Goal: Task Accomplishment & Management: Manage account settings

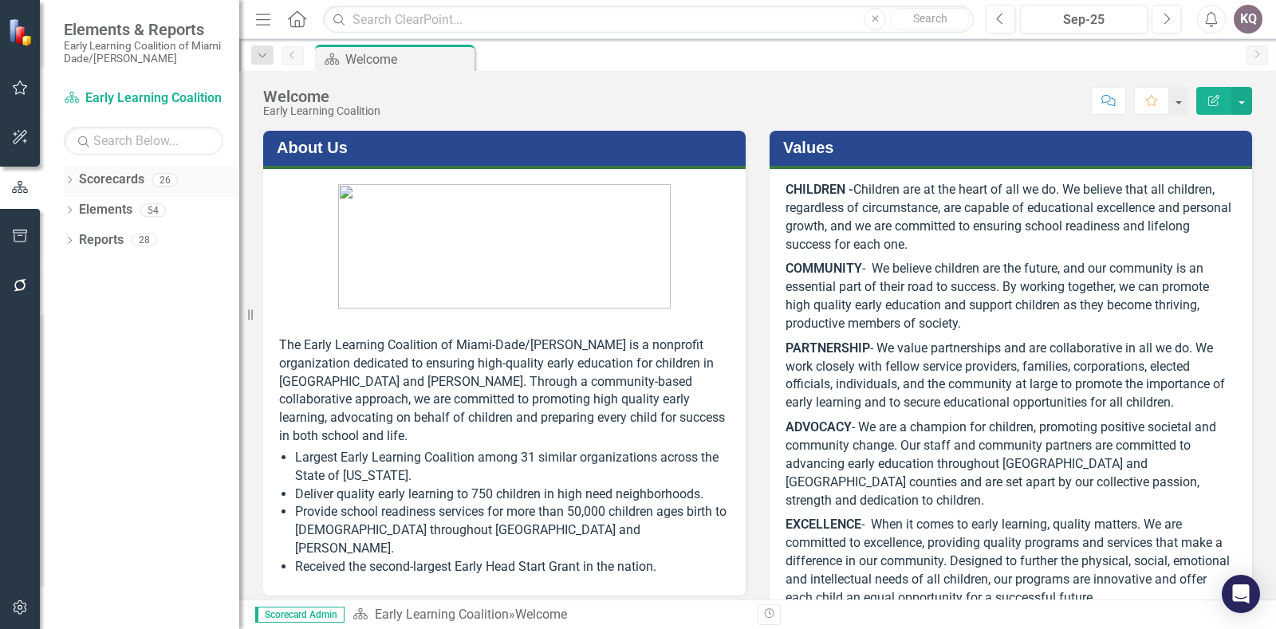
click at [74, 182] on icon "Dropdown" at bounding box center [69, 181] width 11 height 9
click at [82, 214] on div "Dropdown" at bounding box center [78, 210] width 12 height 14
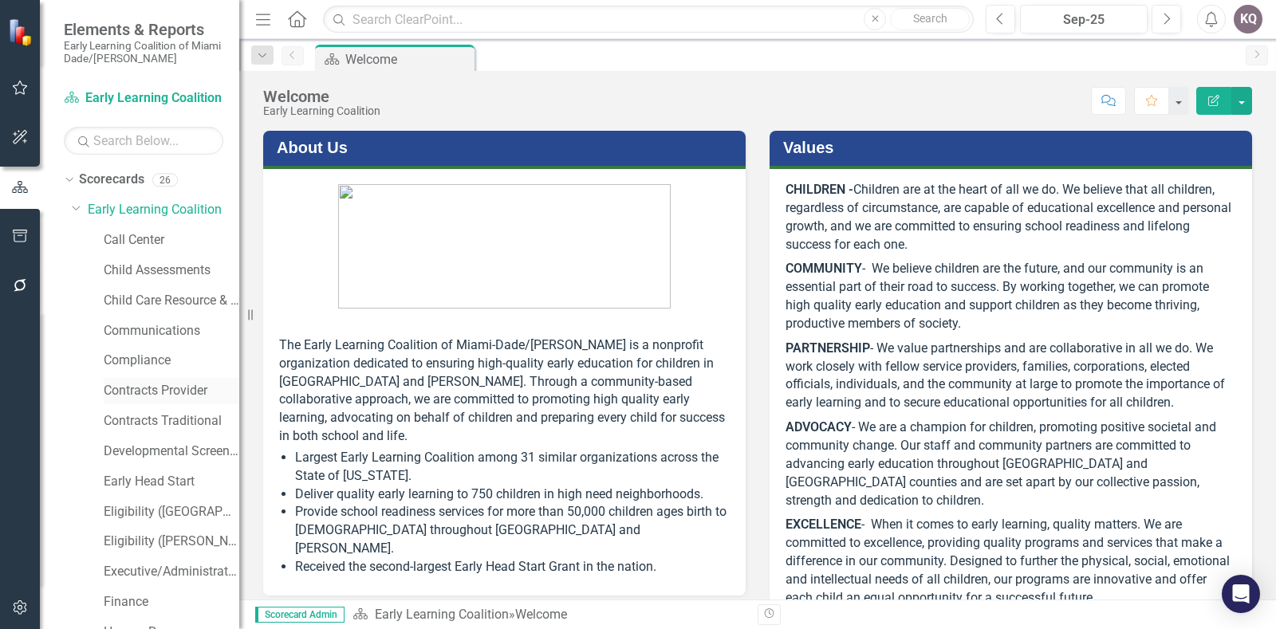
click at [136, 392] on link "Contracts Provider" at bounding box center [172, 391] width 136 height 18
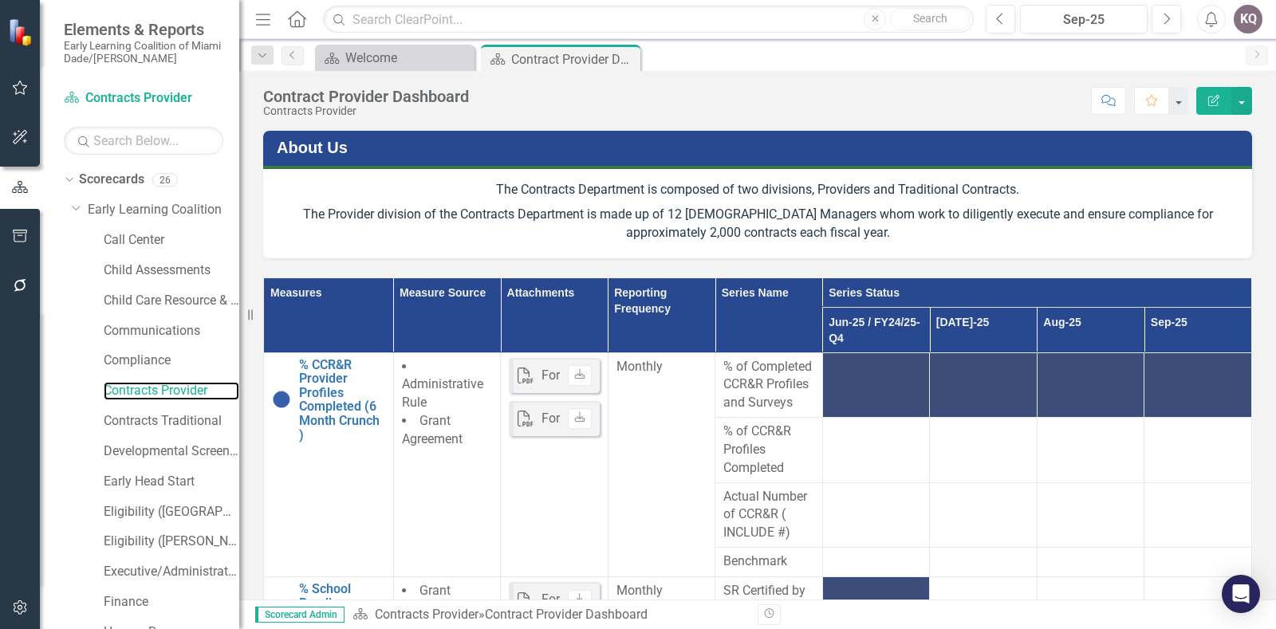
scroll to position [412, 0]
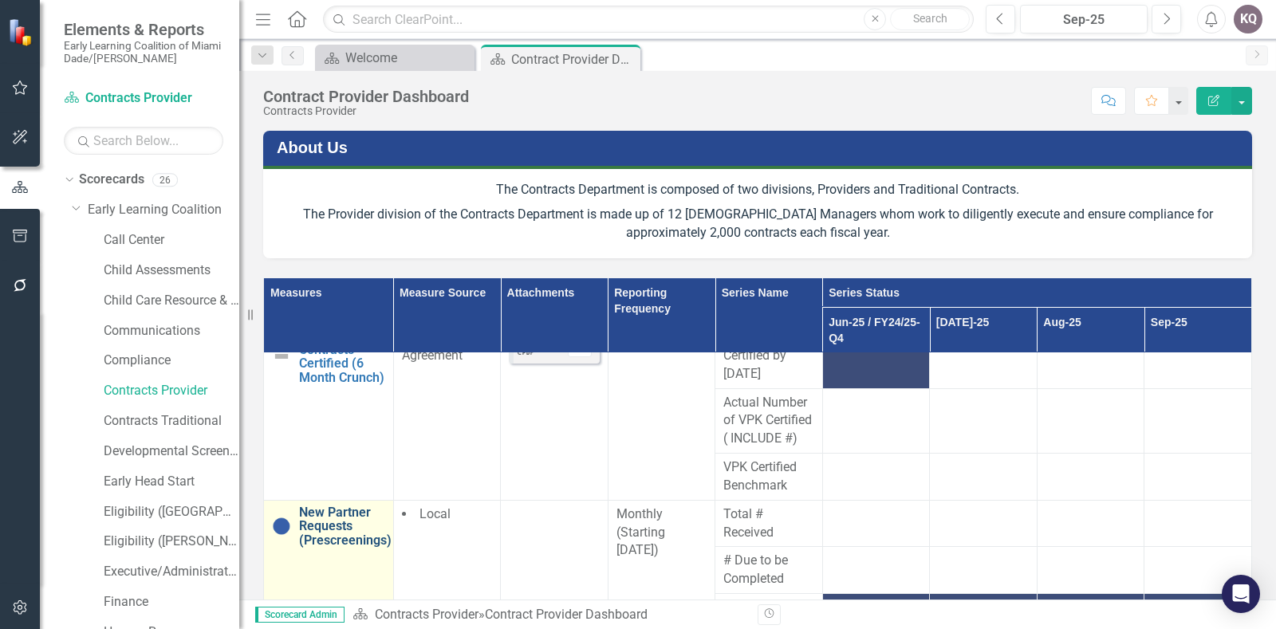
click at [357, 548] on link "New Partner Requests (Prescreenings)" at bounding box center [345, 527] width 92 height 42
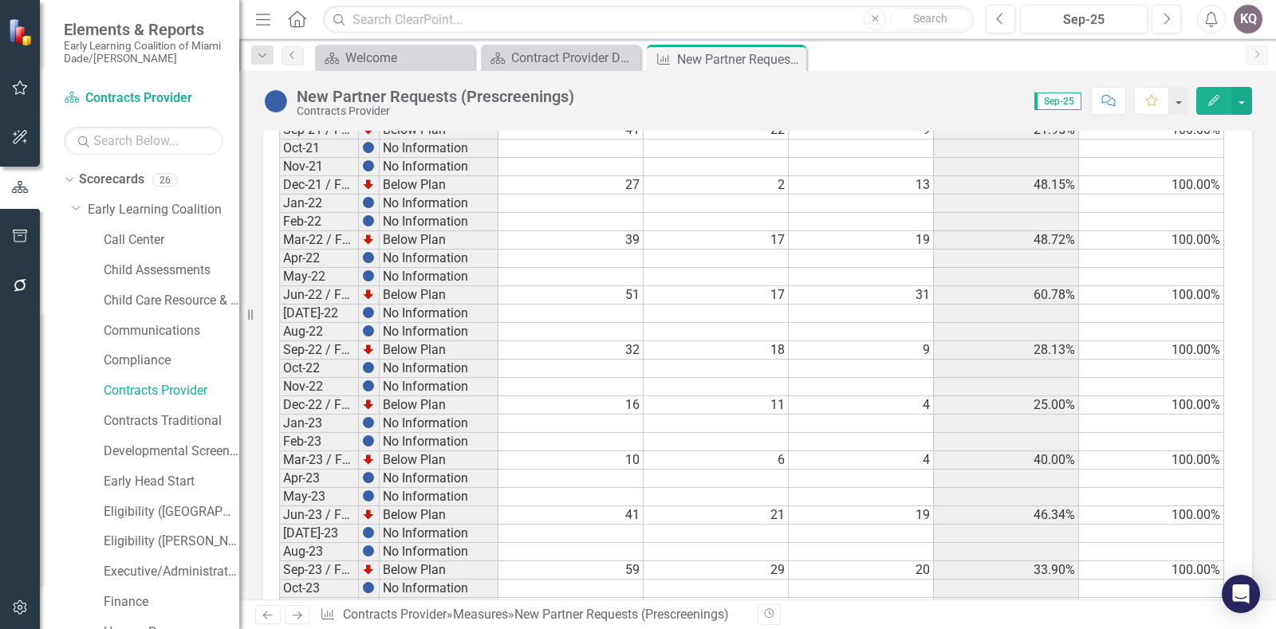
scroll to position [1645, 0]
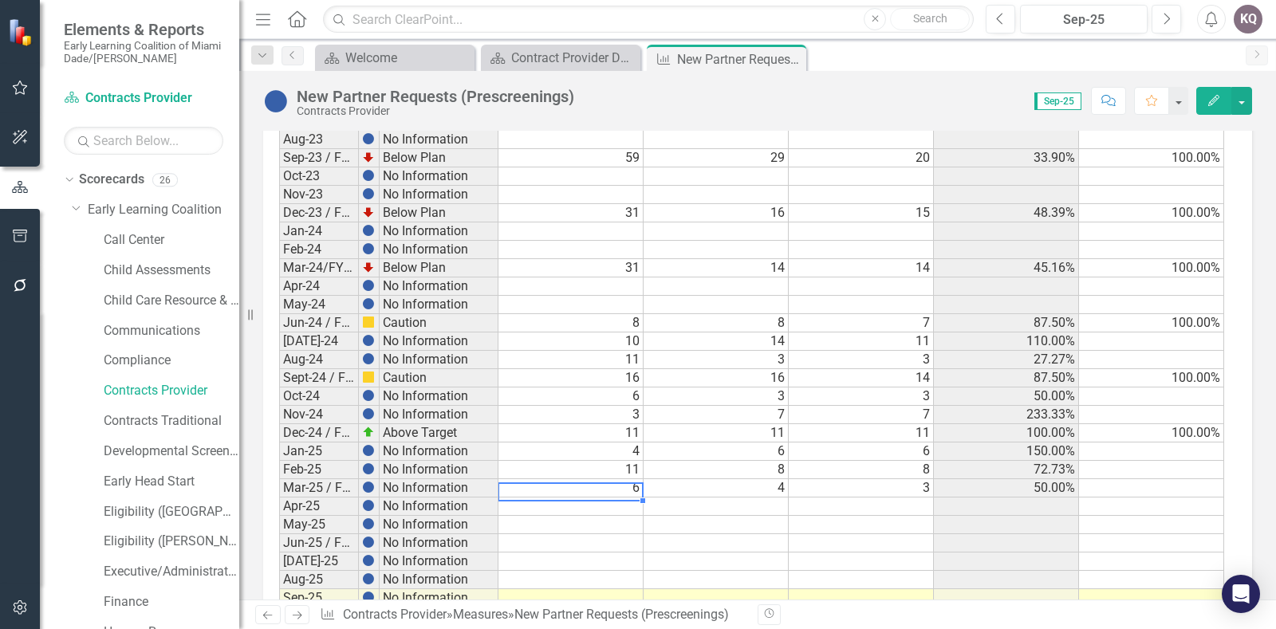
click at [558, 498] on td at bounding box center [570, 507] width 145 height 18
click at [545, 498] on td at bounding box center [570, 507] width 145 height 18
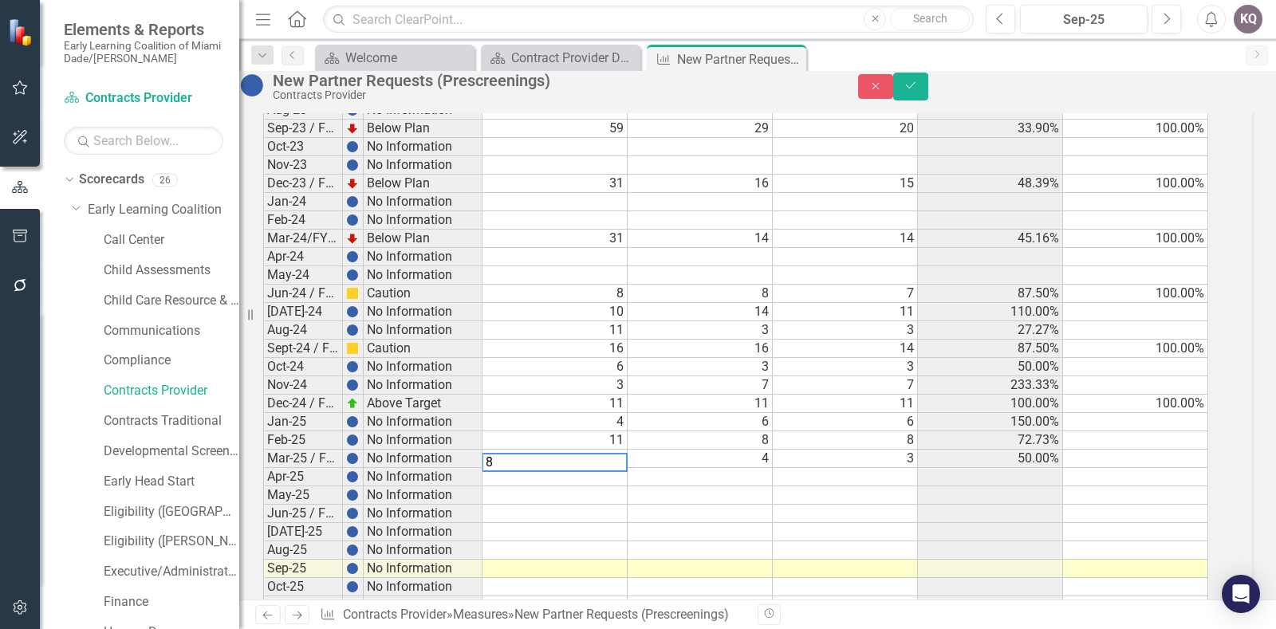
type textarea "8"
click at [702, 486] on td at bounding box center [700, 477] width 145 height 18
click at [736, 486] on td at bounding box center [700, 477] width 145 height 18
type textarea "9"
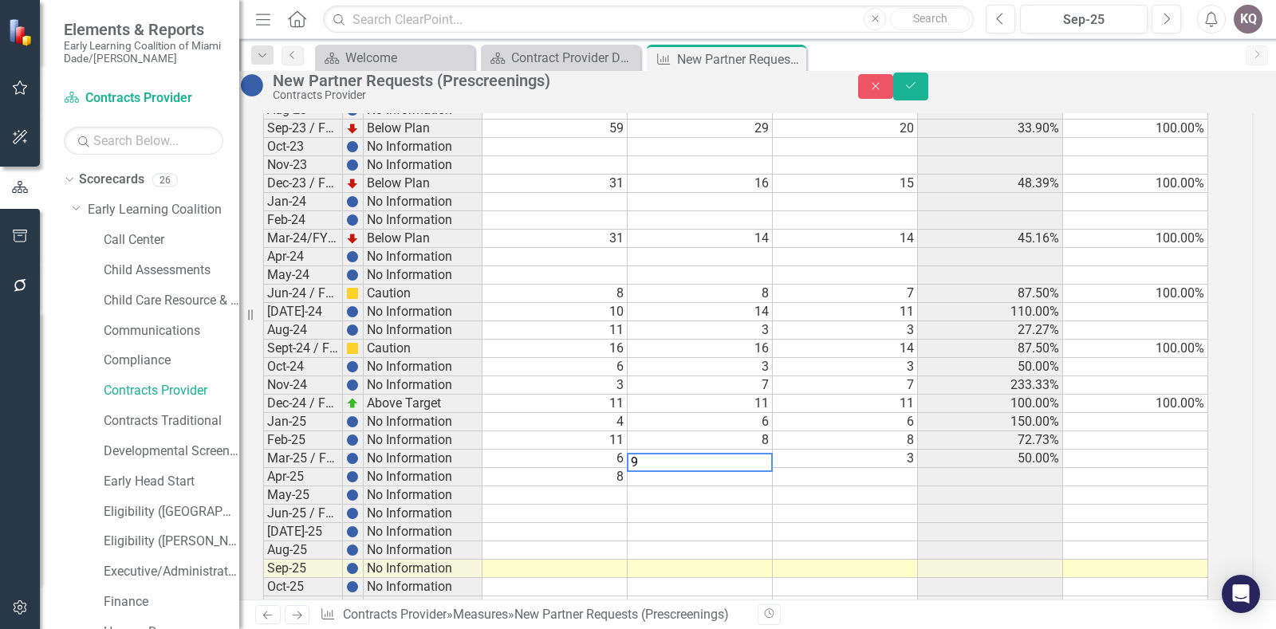
click at [846, 485] on td at bounding box center [845, 477] width 145 height 18
click at [564, 468] on td "6" at bounding box center [554, 459] width 145 height 18
click at [581, 468] on td "6" at bounding box center [554, 459] width 145 height 18
click at [578, 486] on td "8" at bounding box center [554, 477] width 145 height 18
click at [850, 486] on td at bounding box center [845, 477] width 145 height 18
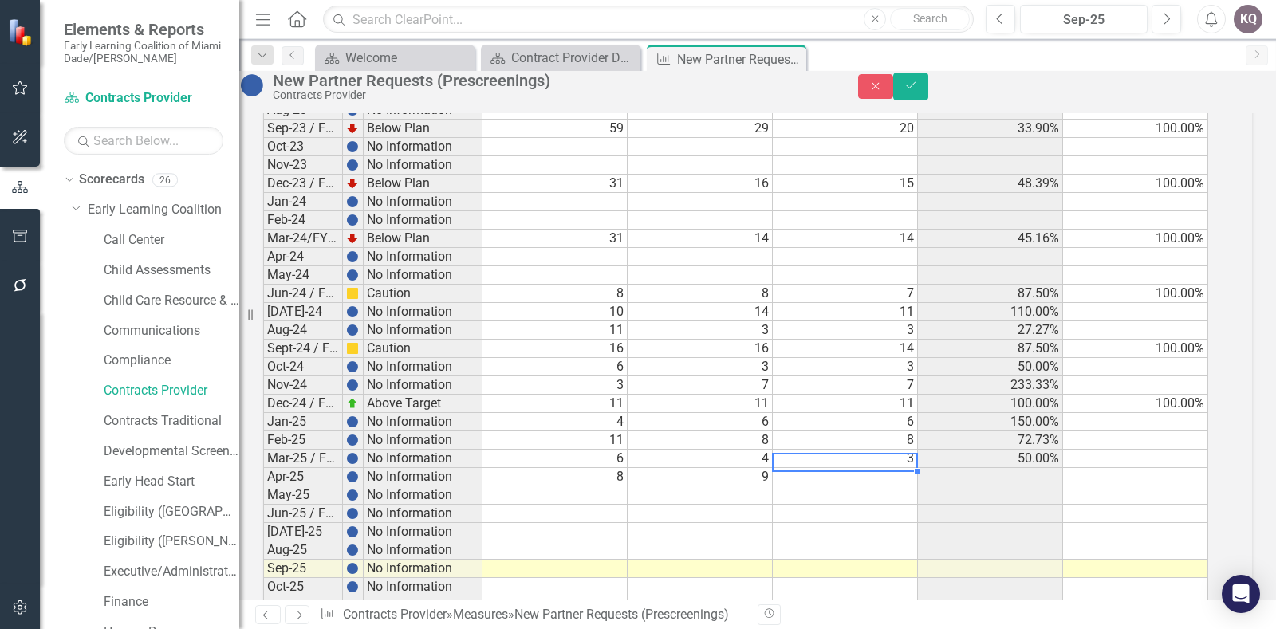
click at [869, 482] on td at bounding box center [845, 477] width 145 height 18
type textarea "8"
click at [864, 541] on td at bounding box center [845, 532] width 145 height 18
click at [627, 505] on td at bounding box center [554, 495] width 145 height 18
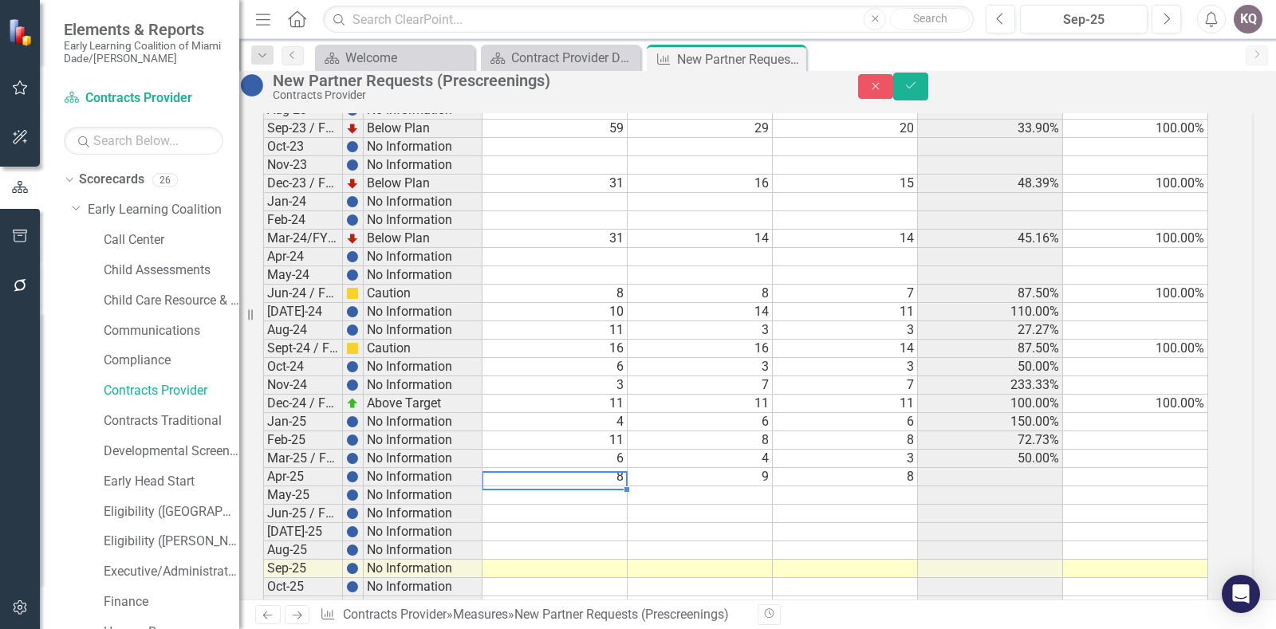
click at [583, 505] on td at bounding box center [554, 495] width 145 height 18
type textarea "8"
click at [555, 490] on textarea at bounding box center [555, 480] width 146 height 19
click at [263, 498] on div "Period Status Total # Received # Due to be Completed # Completed ([DATE]) % of …" at bounding box center [263, 114] width 0 height 1037
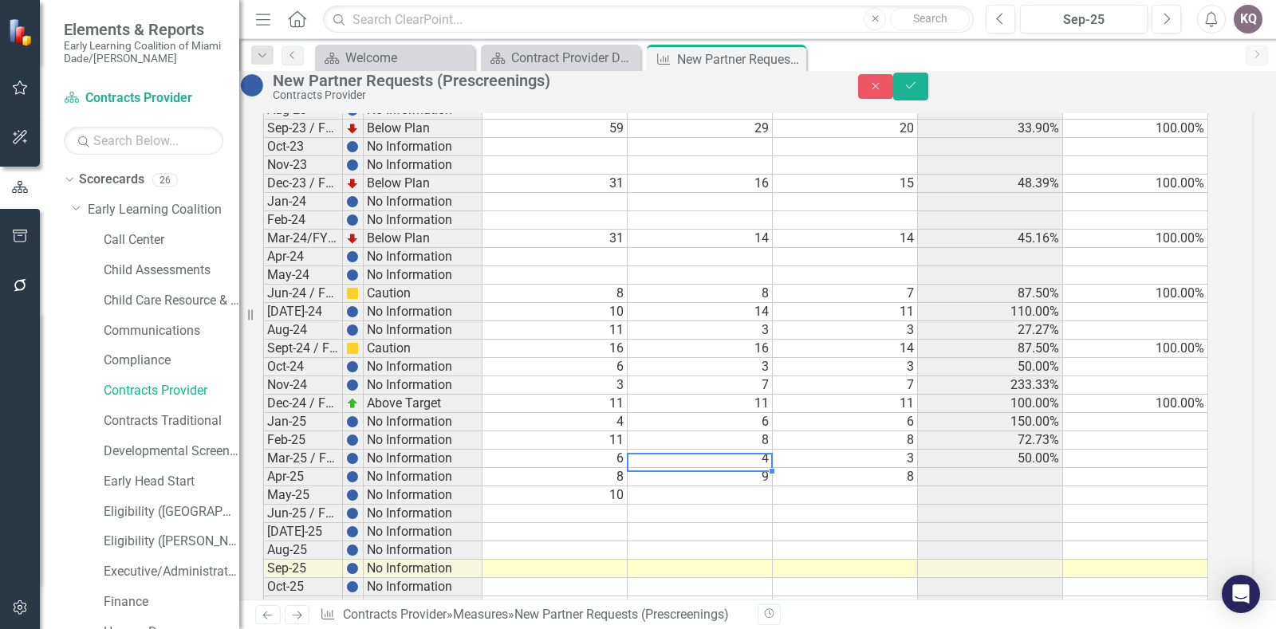
click at [695, 505] on td at bounding box center [700, 495] width 145 height 18
click at [622, 503] on td "10" at bounding box center [554, 495] width 145 height 18
type textarea "11"
click at [735, 502] on td at bounding box center [700, 495] width 145 height 18
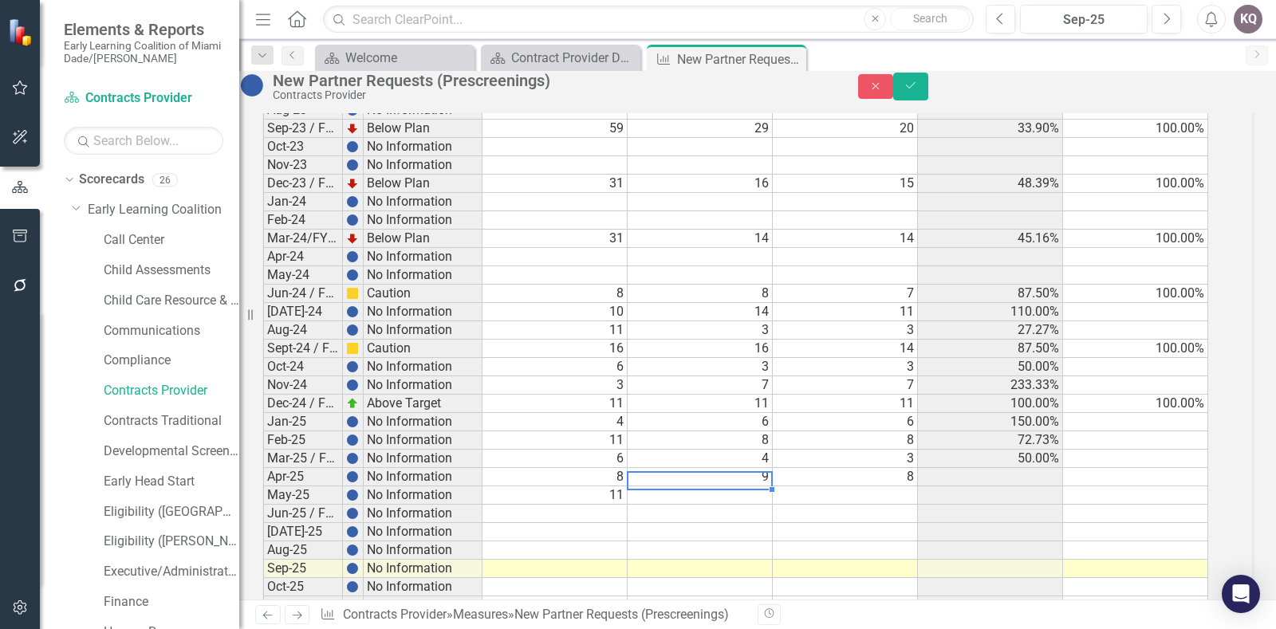
click at [765, 505] on td at bounding box center [700, 495] width 145 height 18
click at [818, 505] on td at bounding box center [845, 495] width 145 height 18
type textarea "10"
click at [928, 81] on button "Save" at bounding box center [910, 87] width 35 height 28
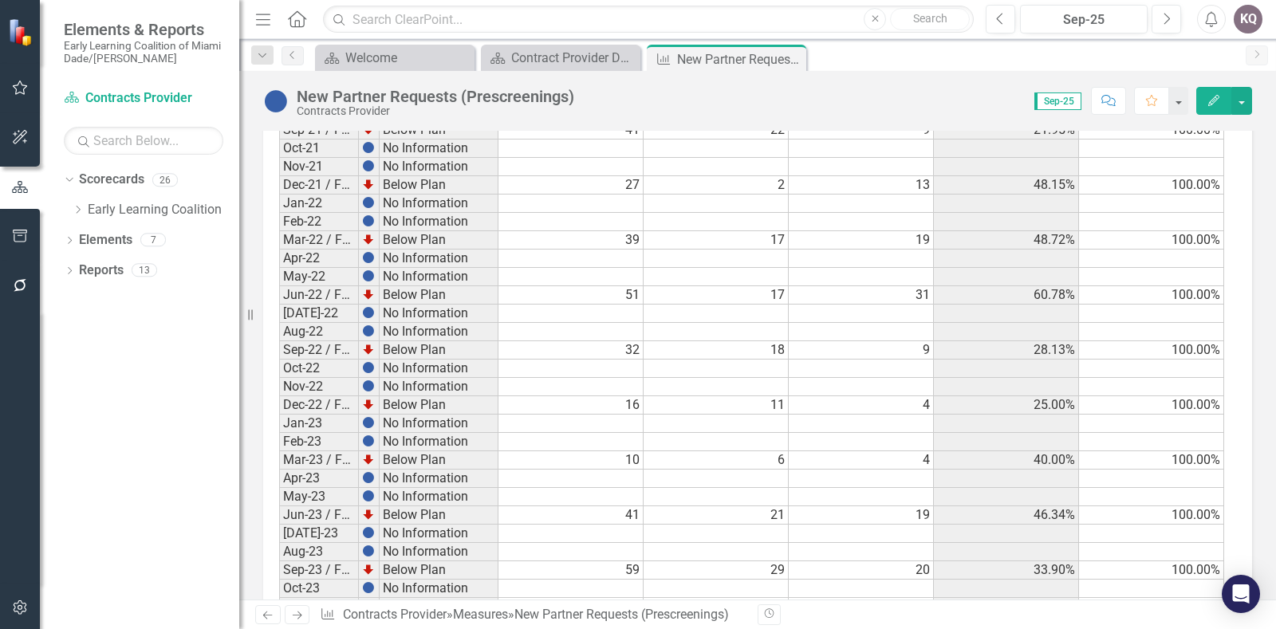
scroll to position [1743, 0]
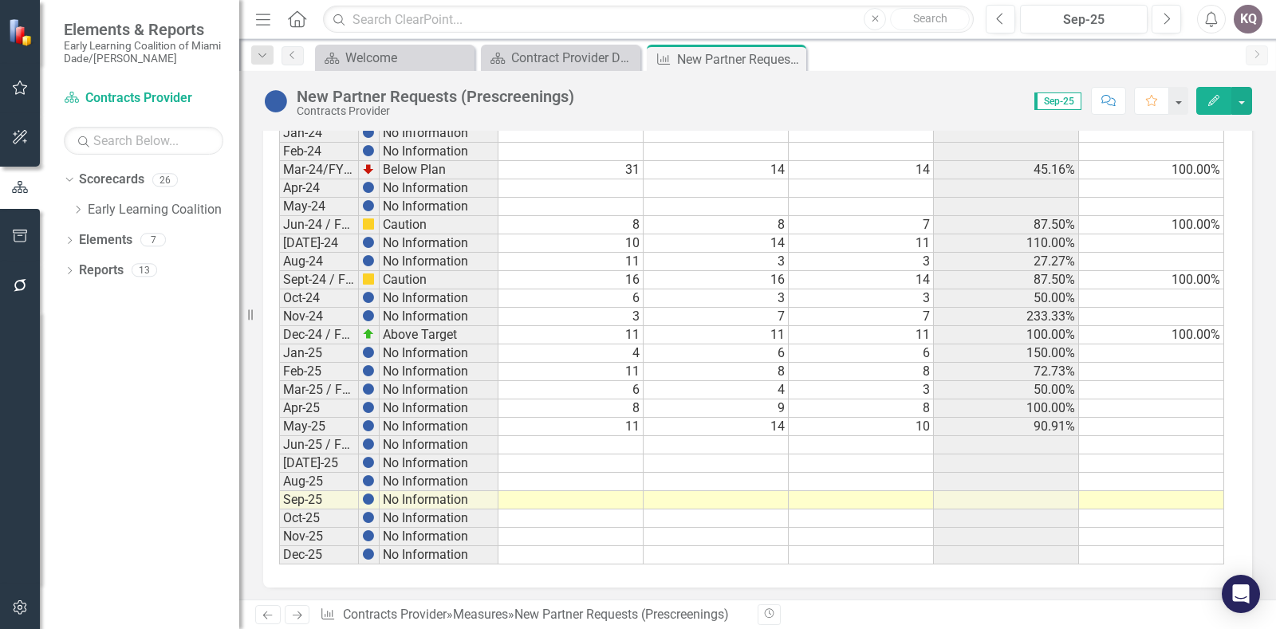
click at [569, 436] on td at bounding box center [570, 445] width 145 height 18
click at [600, 436] on td at bounding box center [570, 445] width 145 height 18
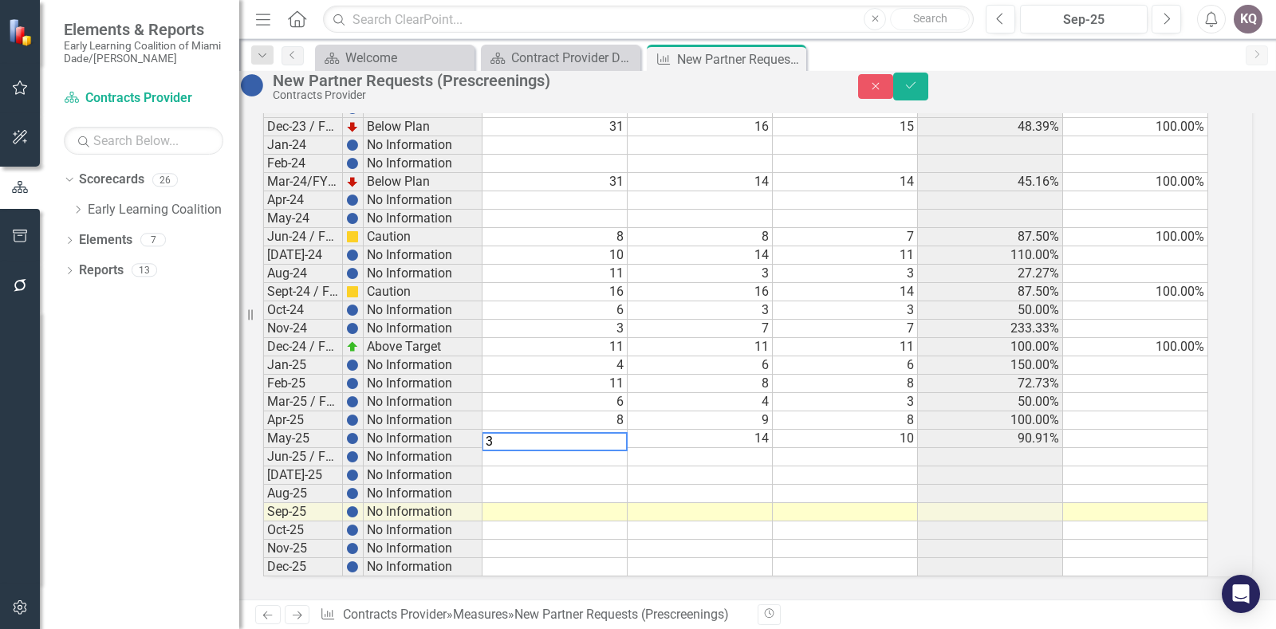
type textarea "3"
click at [602, 466] on td at bounding box center [554, 475] width 145 height 18
click at [570, 466] on td at bounding box center [554, 475] width 145 height 18
type textarea "9"
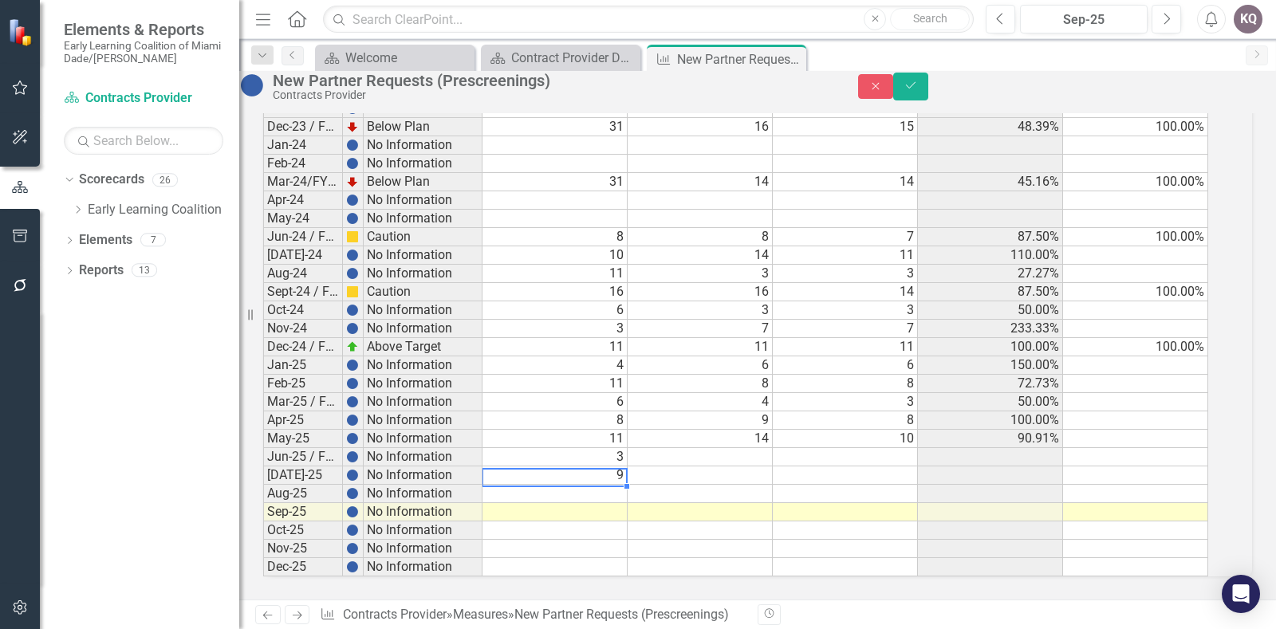
click at [579, 485] on td at bounding box center [554, 494] width 145 height 18
click at [596, 485] on td at bounding box center [554, 494] width 145 height 18
type textarea "15"
click at [263, 490] on div "Period Status Total # Received # Due to be Completed # Completed ([DATE]) % of …" at bounding box center [263, 57] width 0 height 1037
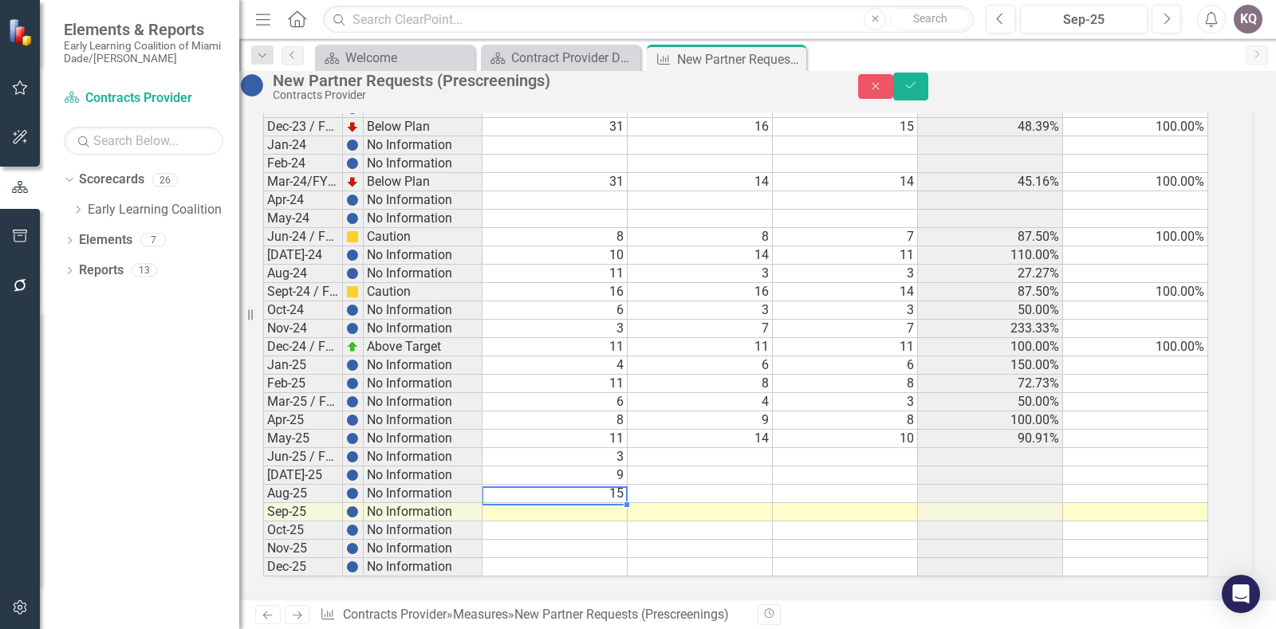
click at [556, 503] on td at bounding box center [554, 512] width 145 height 18
type textarea "4"
click at [660, 466] on td at bounding box center [700, 475] width 145 height 18
click at [667, 448] on td at bounding box center [700, 457] width 145 height 18
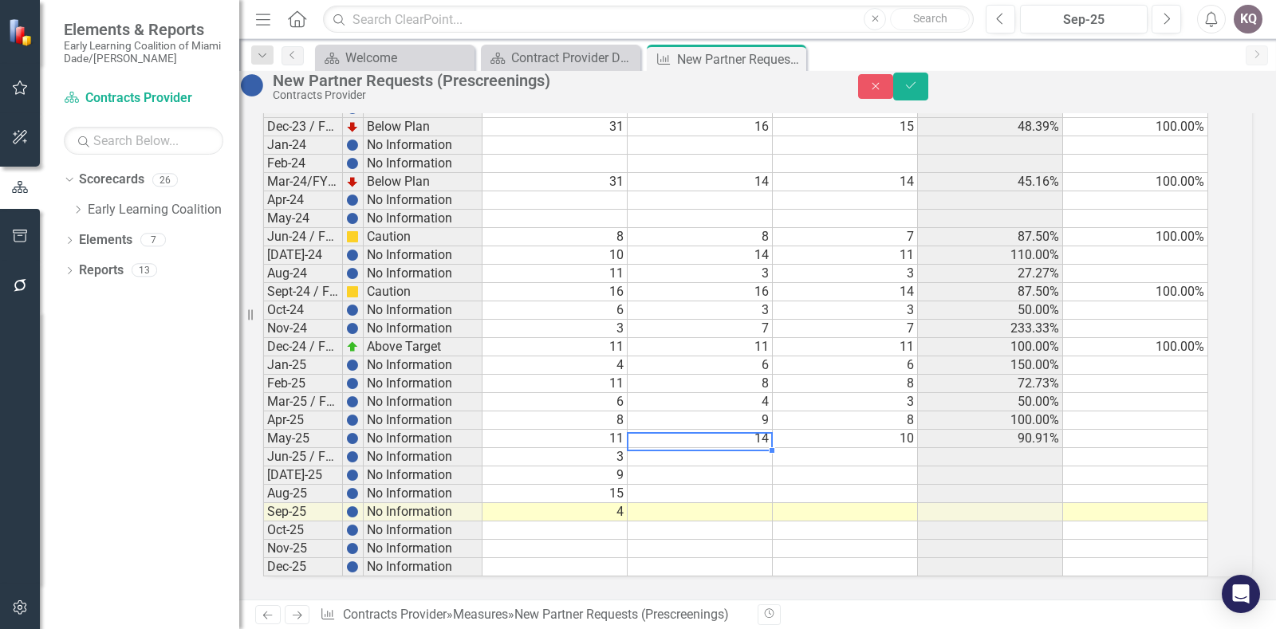
click at [681, 448] on td at bounding box center [700, 457] width 145 height 18
type textarea "11"
click at [686, 466] on td at bounding box center [700, 475] width 145 height 18
click at [679, 466] on td at bounding box center [700, 475] width 145 height 18
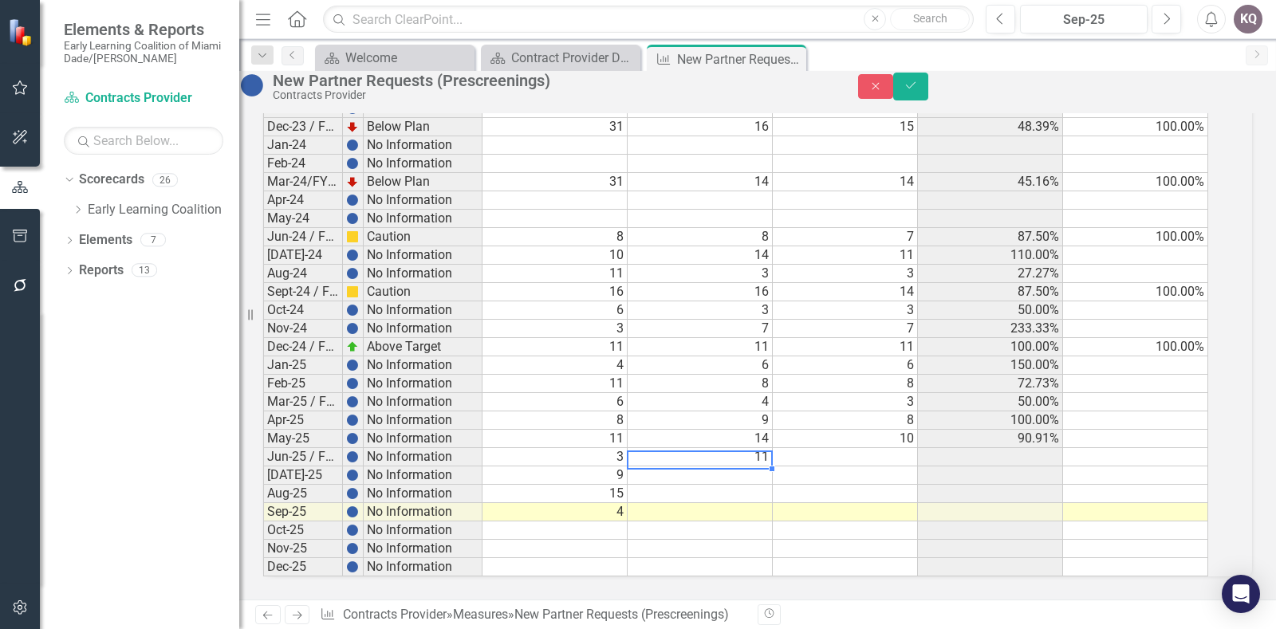
click at [679, 466] on td at bounding box center [700, 475] width 145 height 18
type textarea "3"
click at [805, 466] on td at bounding box center [845, 475] width 145 height 18
click at [803, 466] on td at bounding box center [845, 475] width 145 height 18
click at [804, 466] on td at bounding box center [845, 475] width 145 height 18
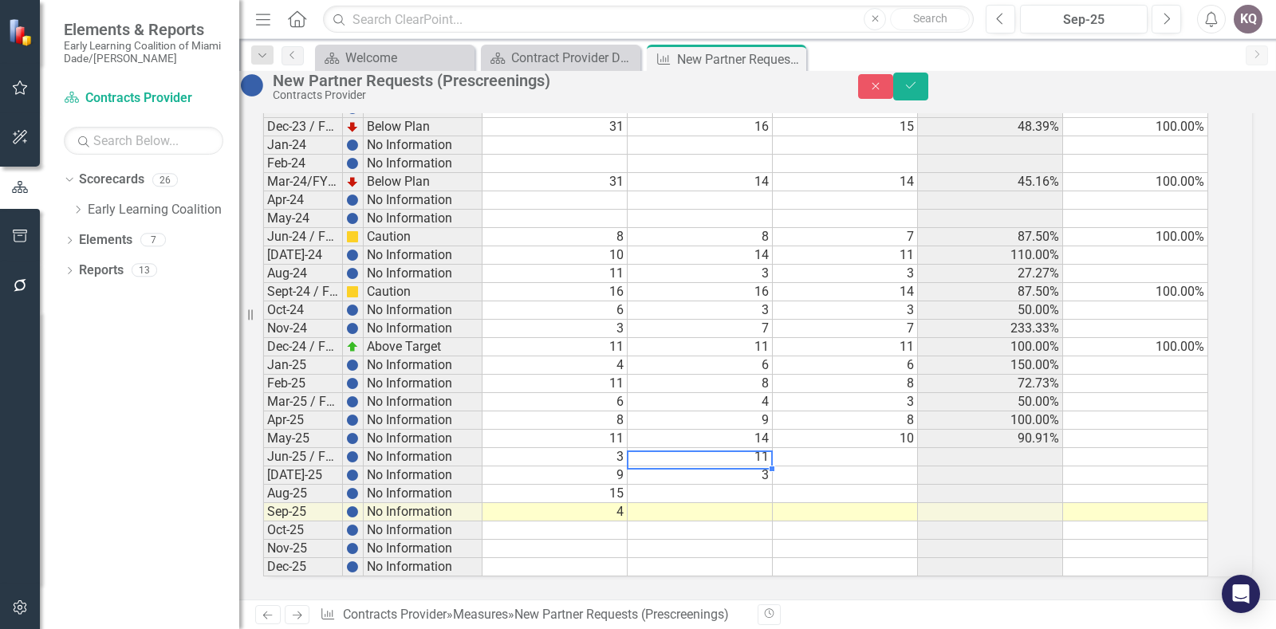
click at [731, 466] on td "3" at bounding box center [700, 475] width 145 height 18
click at [837, 466] on td at bounding box center [845, 475] width 145 height 18
click at [744, 485] on td at bounding box center [700, 494] width 145 height 18
click at [746, 485] on td at bounding box center [700, 494] width 145 height 18
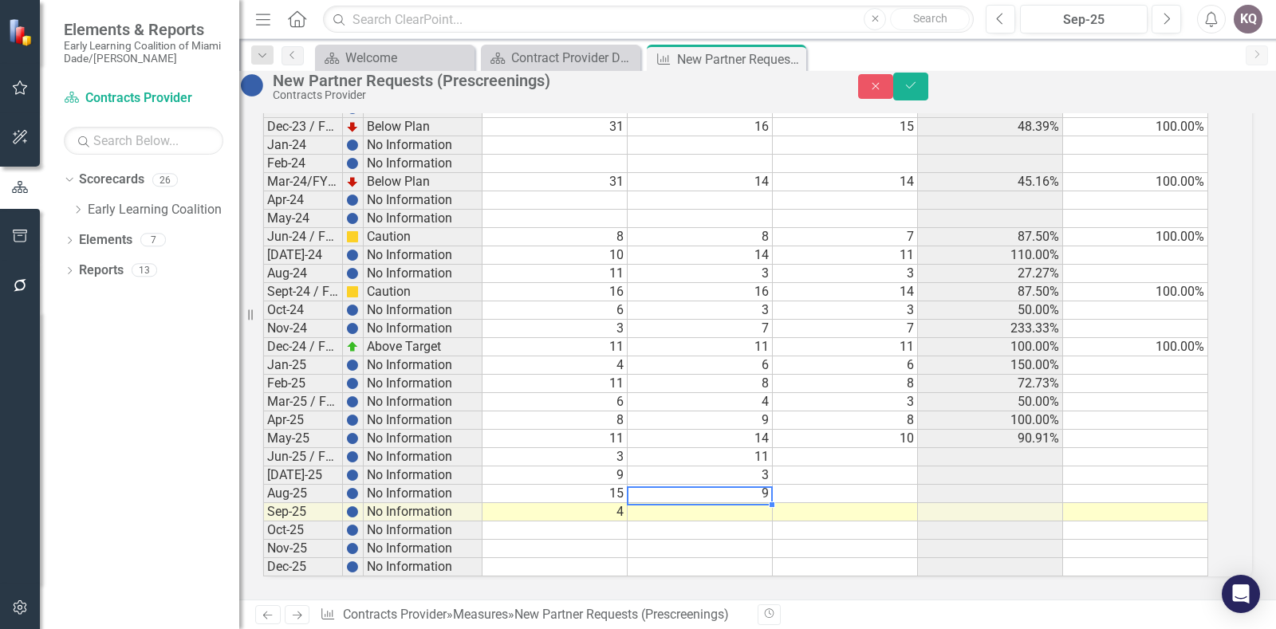
click at [741, 503] on td at bounding box center [700, 512] width 145 height 18
click at [863, 455] on tbody "[DATE]-21 No Information Aug-21 No Information Sep-21 / FY22-Q1 Below Plan 41 2…" at bounding box center [735, 80] width 945 height 991
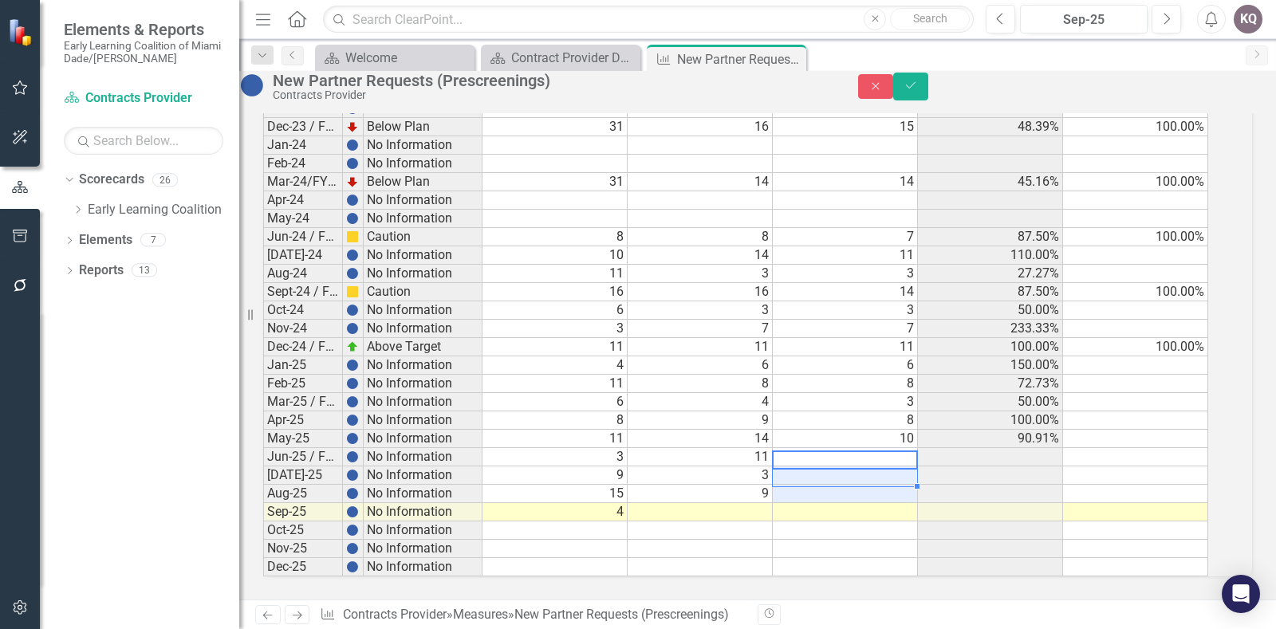
click at [864, 485] on td at bounding box center [845, 494] width 145 height 18
type textarea "7"
click at [714, 503] on td at bounding box center [700, 512] width 145 height 18
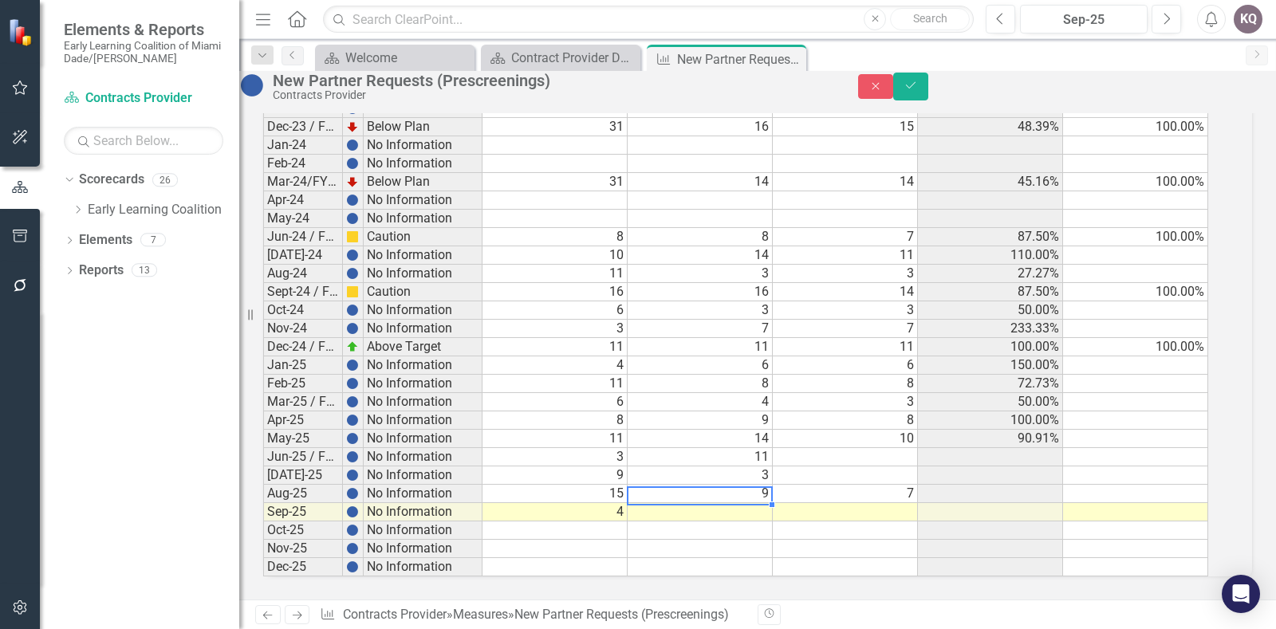
click at [765, 503] on td at bounding box center [700, 512] width 145 height 18
click at [764, 503] on td at bounding box center [700, 512] width 145 height 18
click at [826, 503] on td at bounding box center [845, 512] width 145 height 18
click at [770, 503] on td "14" at bounding box center [700, 512] width 145 height 18
click at [814, 503] on td at bounding box center [845, 512] width 145 height 18
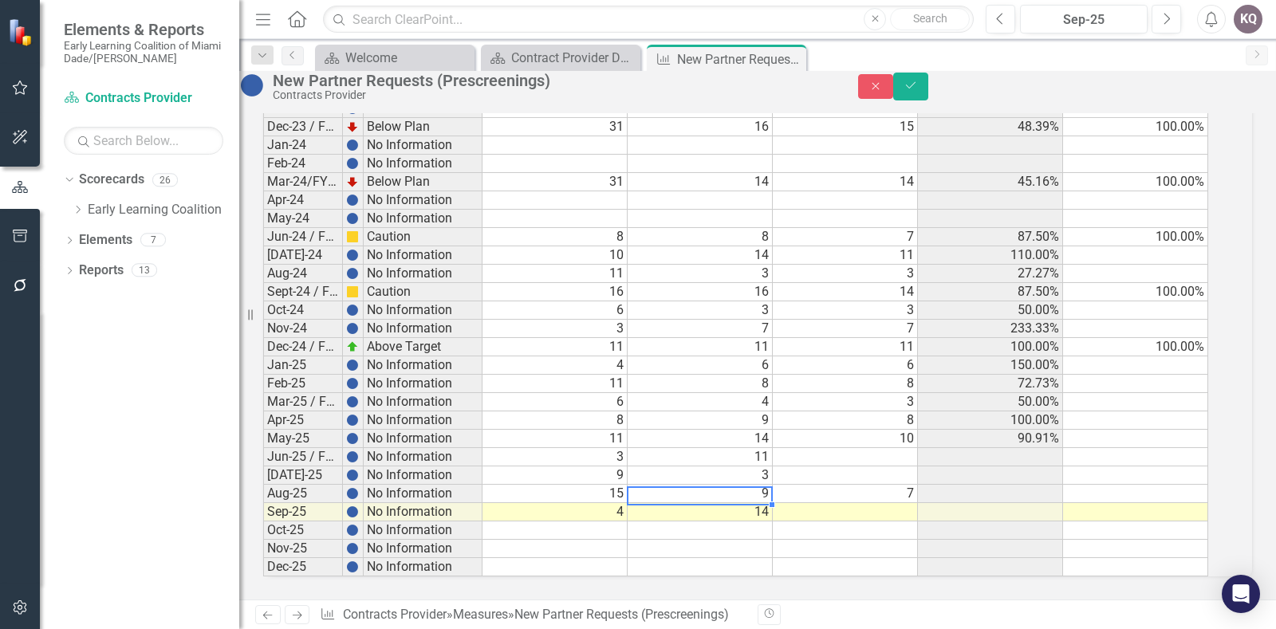
click at [739, 503] on td "14" at bounding box center [700, 512] width 145 height 18
click at [825, 503] on td at bounding box center [845, 512] width 145 height 18
type textarea "14"
click at [810, 558] on td at bounding box center [845, 567] width 145 height 18
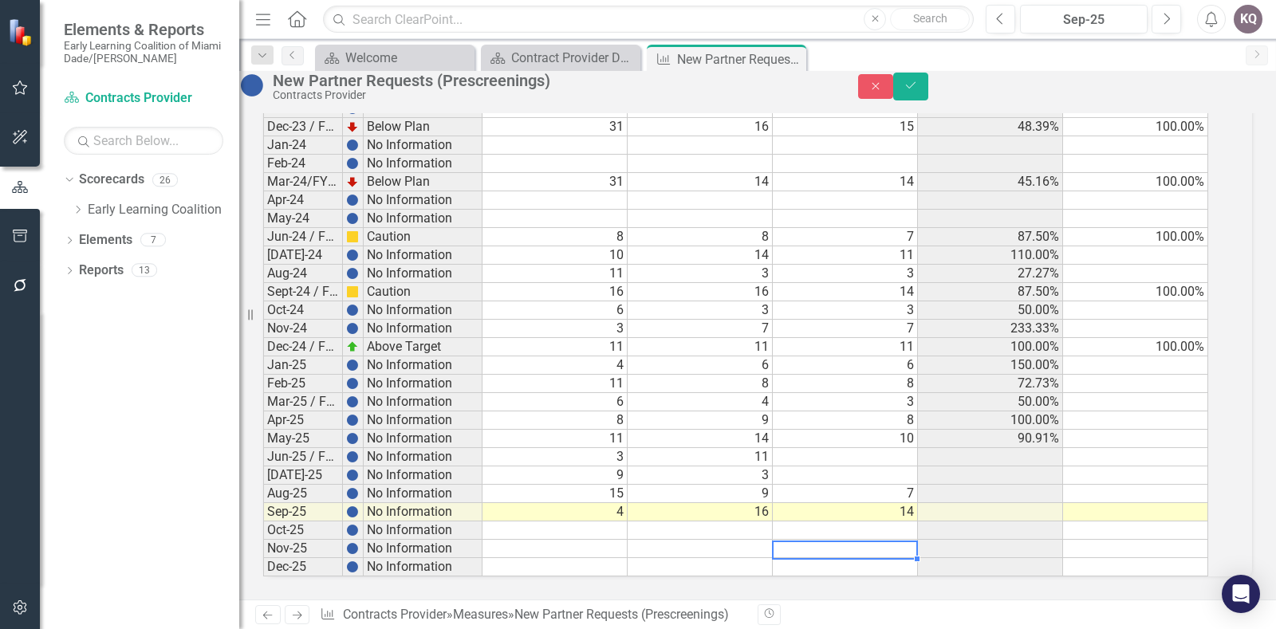
click at [817, 448] on td at bounding box center [845, 457] width 145 height 18
click at [742, 448] on td "11" at bounding box center [700, 457] width 145 height 18
click at [800, 448] on td at bounding box center [845, 457] width 145 height 18
type textarea "9"
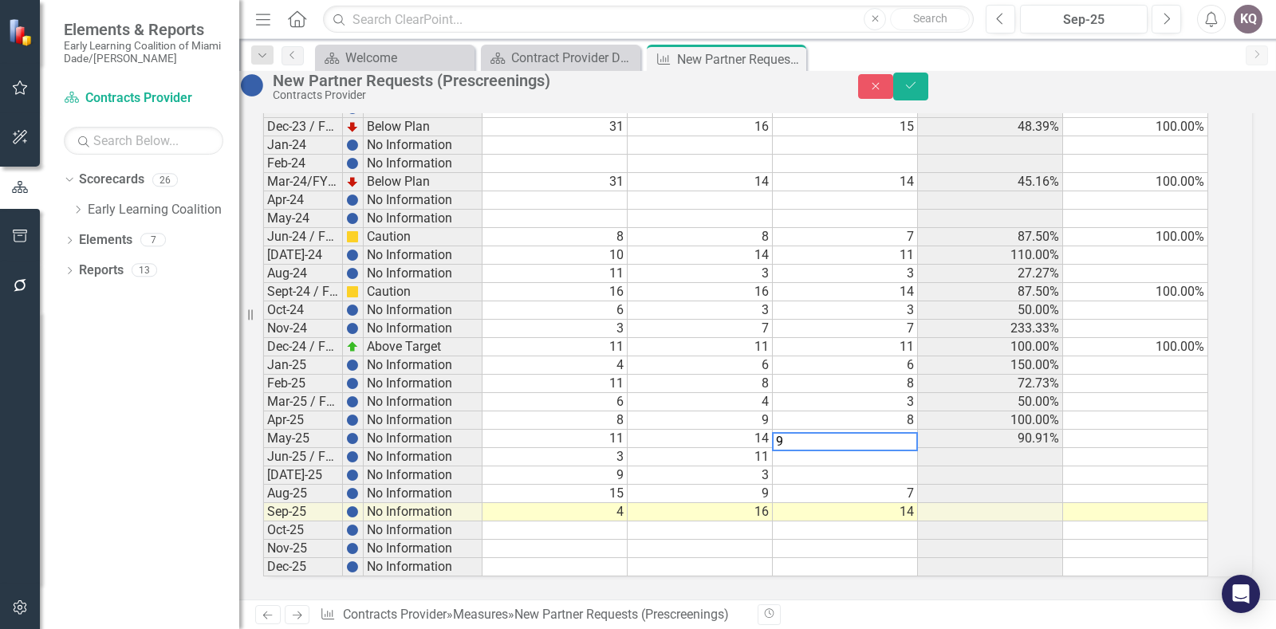
click at [818, 466] on td at bounding box center [845, 475] width 145 height 18
click at [844, 466] on td at bounding box center [845, 475] width 145 height 18
type textarea "2"
click at [857, 503] on td "14" at bounding box center [845, 512] width 145 height 18
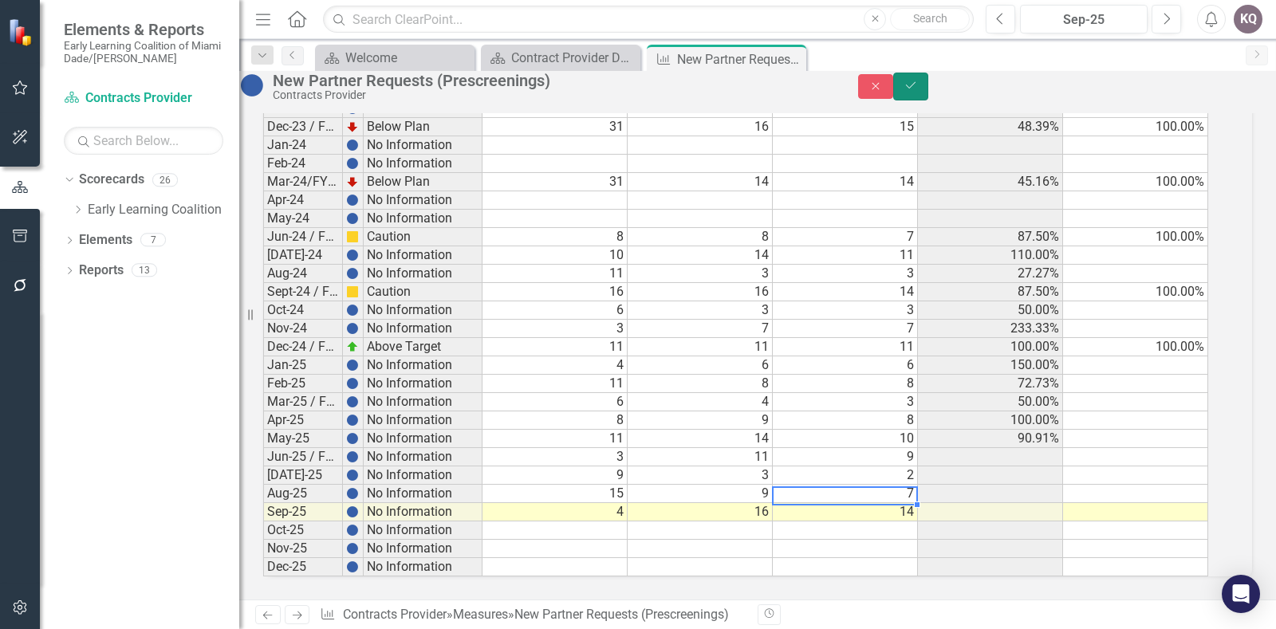
click at [928, 90] on button "Save" at bounding box center [910, 87] width 35 height 28
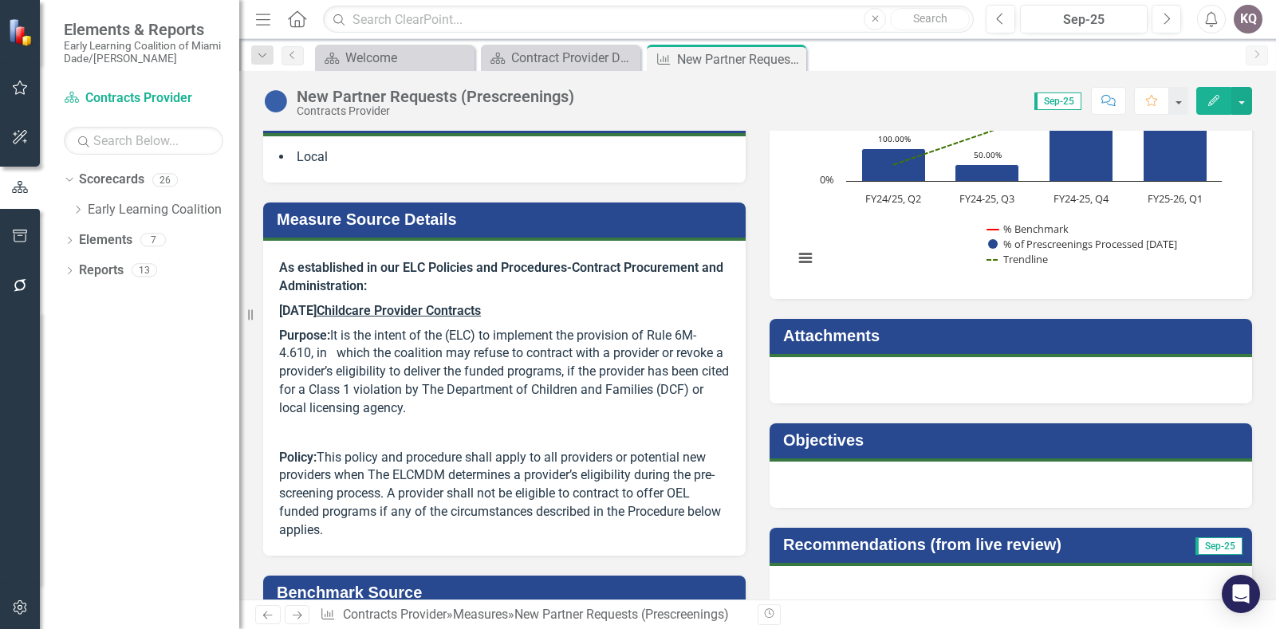
scroll to position [0, 0]
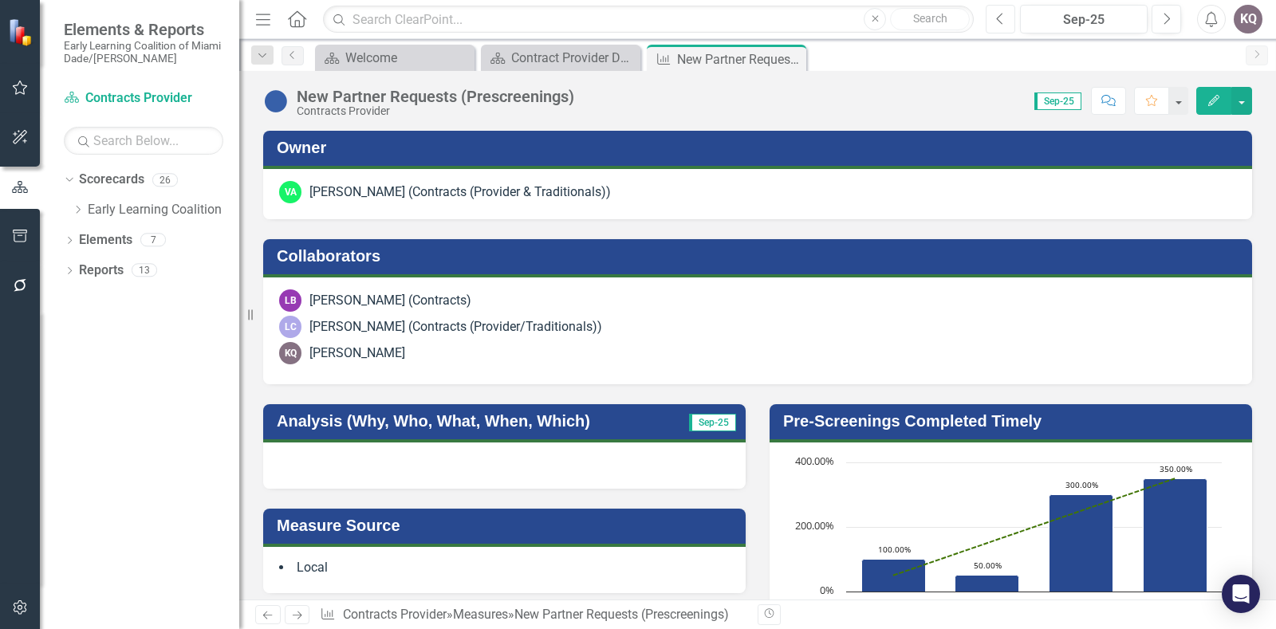
click at [1007, 5] on button "Previous" at bounding box center [1001, 19] width 30 height 29
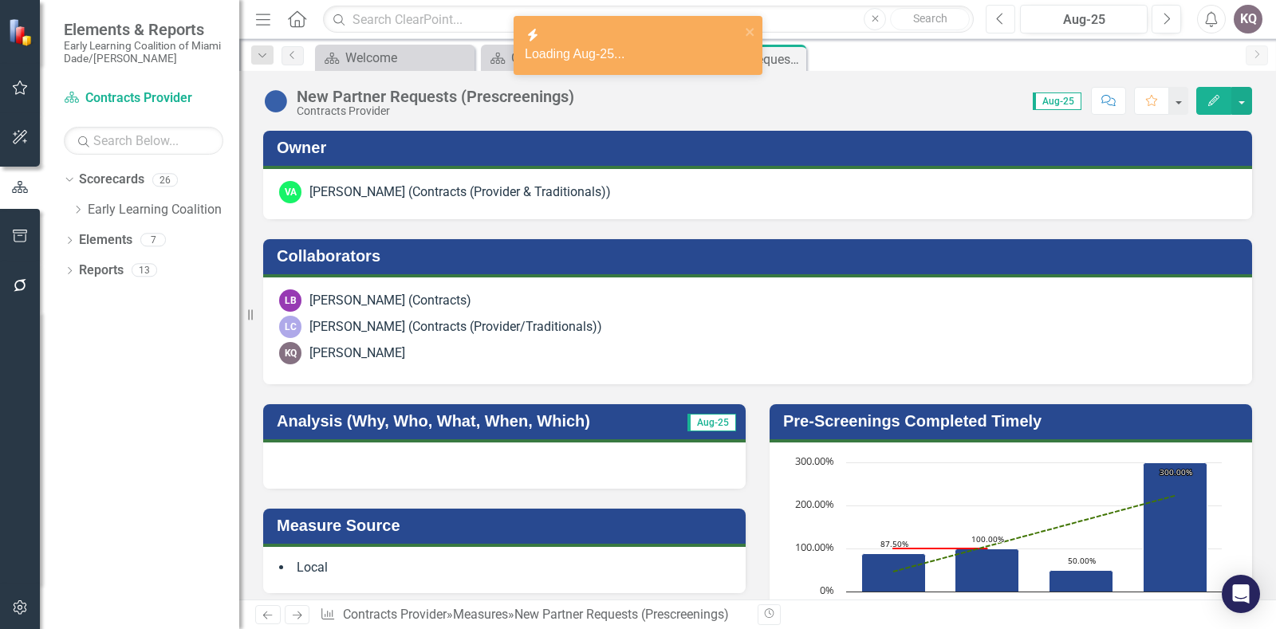
click at [1009, 11] on button "Previous" at bounding box center [1001, 19] width 30 height 29
click at [1168, 17] on icon "Next" at bounding box center [1166, 19] width 9 height 14
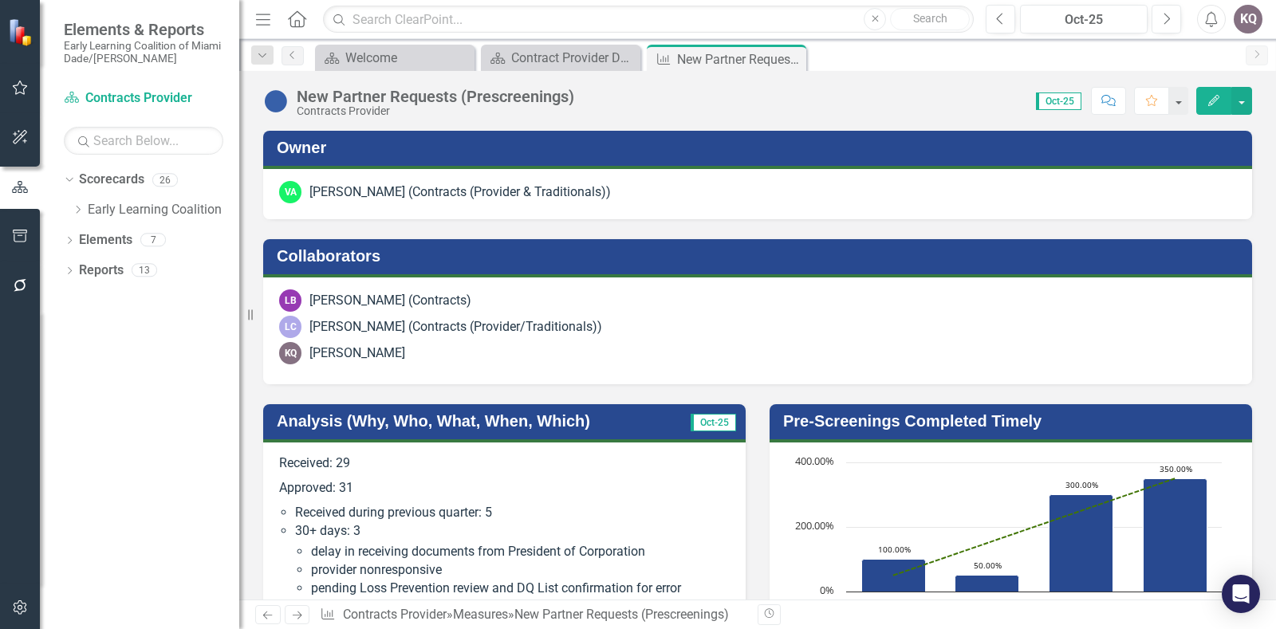
click at [1053, 97] on span "Oct-25" at bounding box center [1058, 101] width 45 height 18
click at [1265, 89] on div "New Partner Requests (Prescreenings) Contracts Provider Score: N/A Oct-25 Compl…" at bounding box center [757, 95] width 1037 height 48
click at [1127, 18] on div "Oct-25" at bounding box center [1083, 19] width 116 height 19
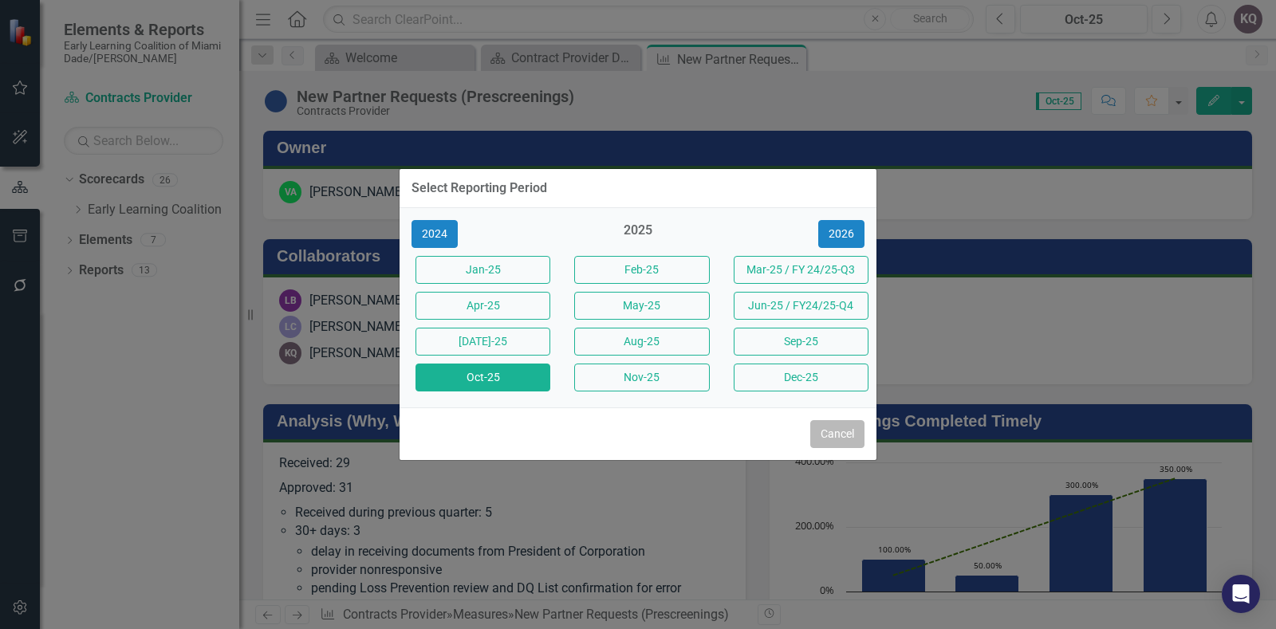
click at [853, 436] on button "Cancel" at bounding box center [837, 434] width 54 height 28
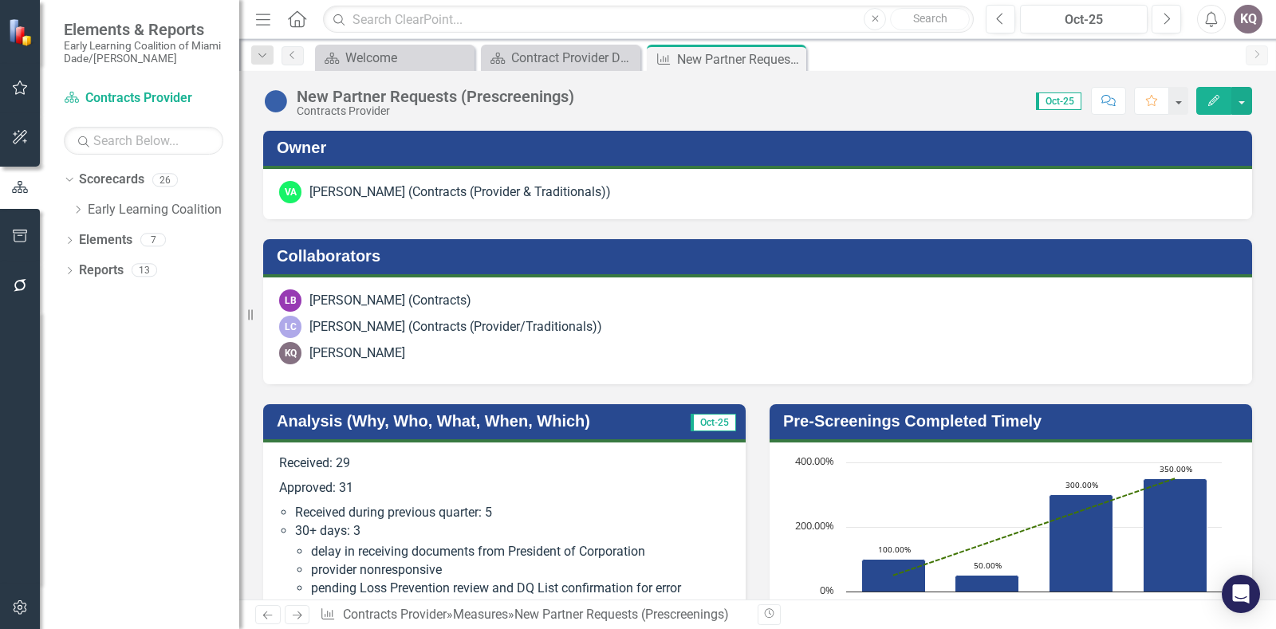
click at [304, 476] on p "Approved: 31" at bounding box center [504, 488] width 451 height 25
click at [419, 520] on li "Received during previous quarter: 5" at bounding box center [512, 513] width 435 height 18
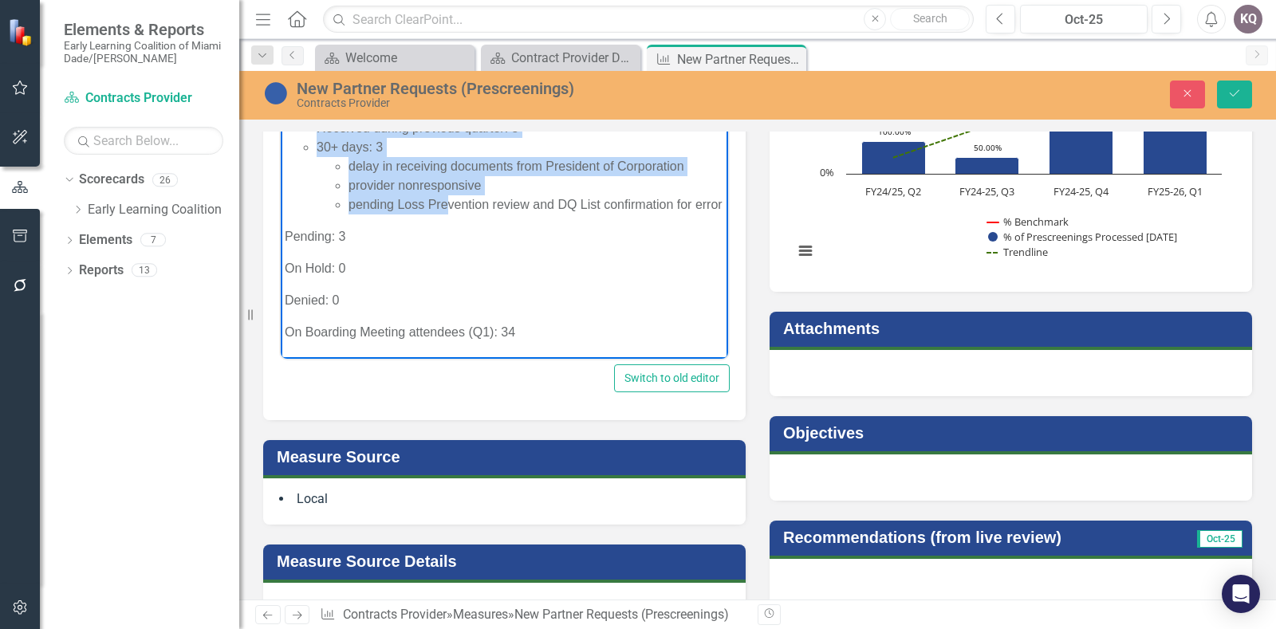
scroll to position [379, 0]
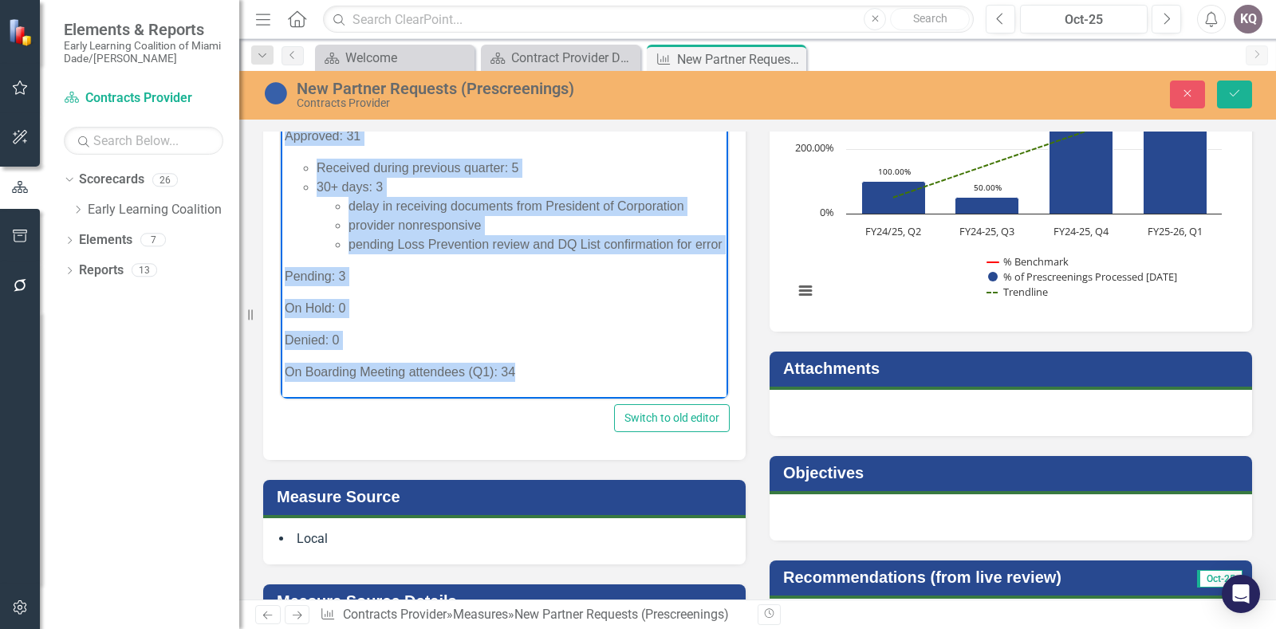
drag, startPoint x: 281, startPoint y: 134, endPoint x: 534, endPoint y: 368, distance: 344.7
click at [534, 368] on body "Received: 29 Approved: 31 Received during previous quarter: 5 30+ days: 3 delay…" at bounding box center [504, 245] width 447 height 308
copy body "Received: 29 Approved: 31 Received during previous quarter: 5 30+ days: 3 delay…"
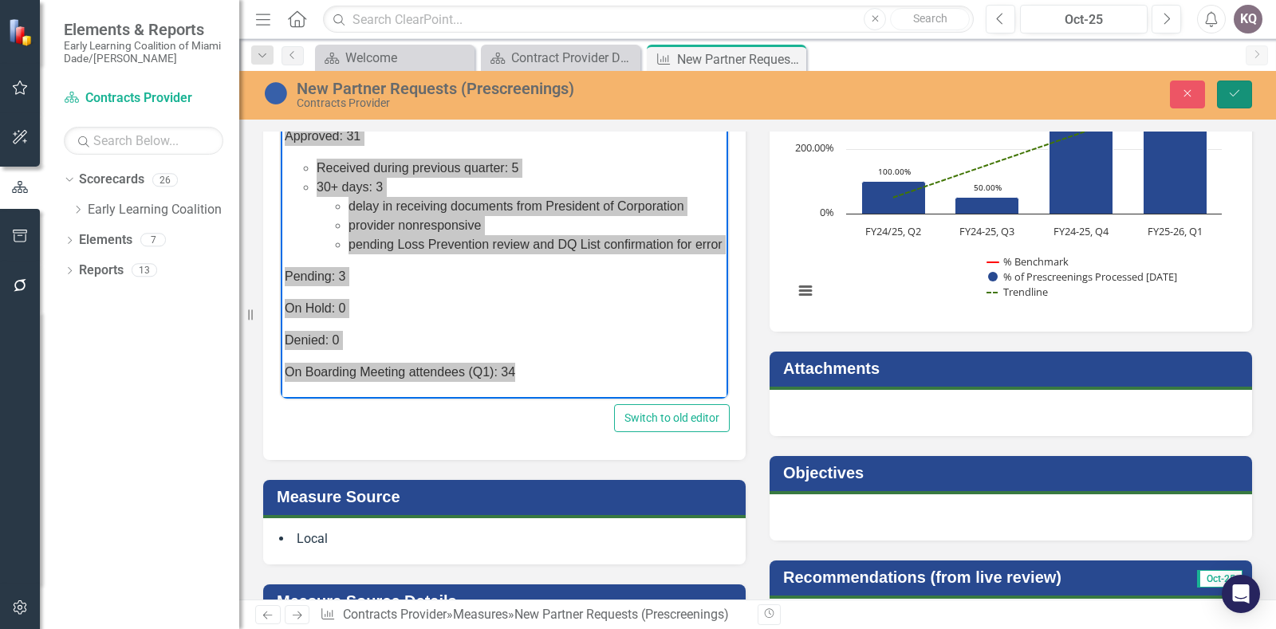
drag, startPoint x: 1246, startPoint y: 92, endPoint x: 1233, endPoint y: 96, distance: 14.4
click at [1246, 92] on button "Save" at bounding box center [1234, 95] width 35 height 28
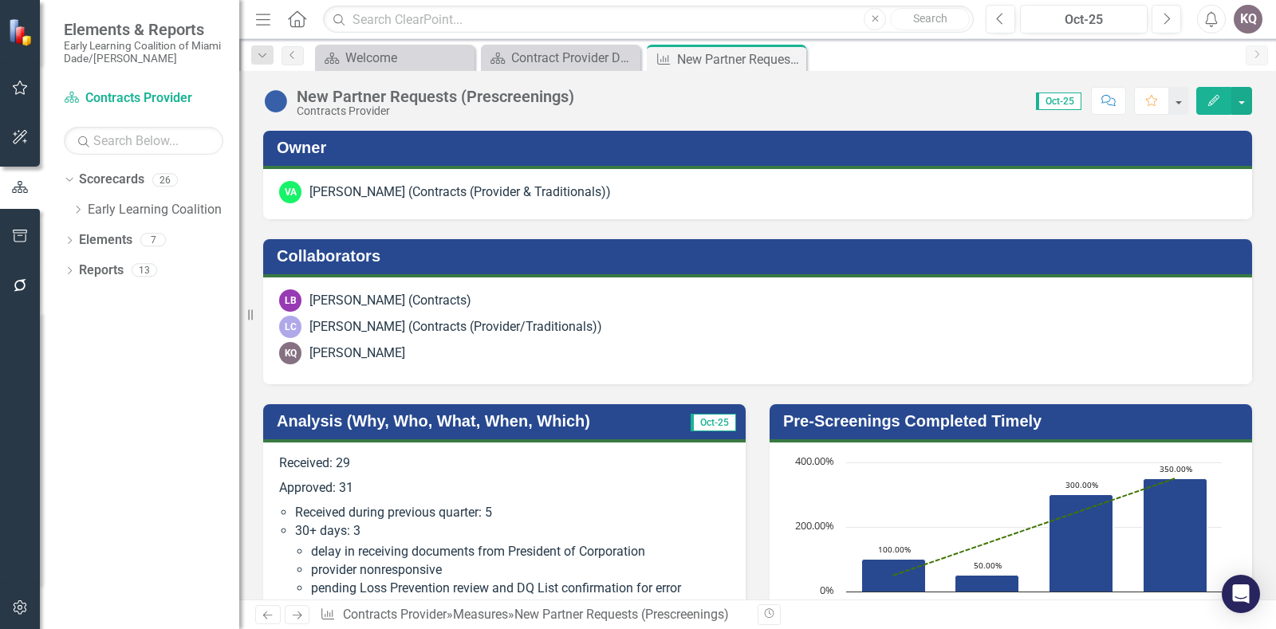
scroll to position [411, 0]
